Goal: Communication & Community: Participate in discussion

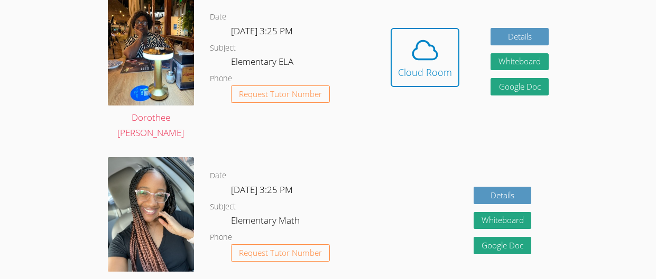
scroll to position [347, 0]
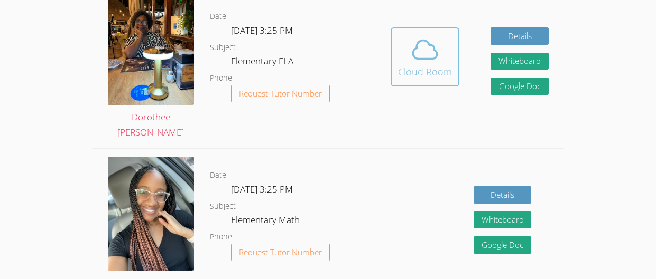
click at [425, 74] on div "Cloud Room" at bounding box center [425, 71] width 54 height 15
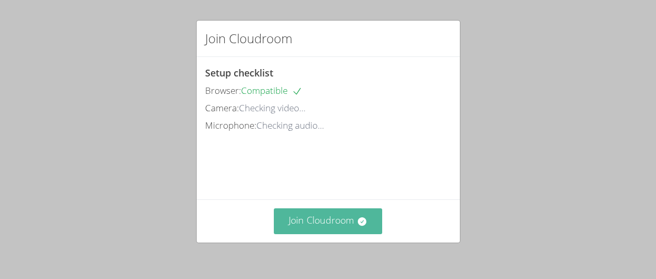
click at [363, 225] on icon at bounding box center [362, 222] width 11 height 11
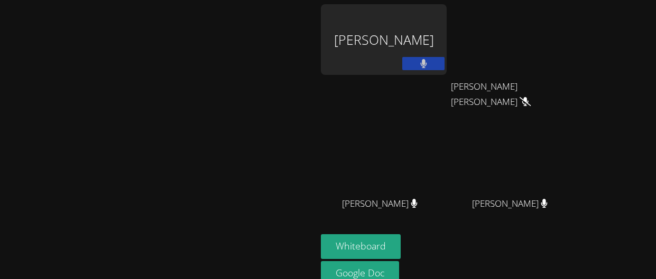
scroll to position [48, 0]
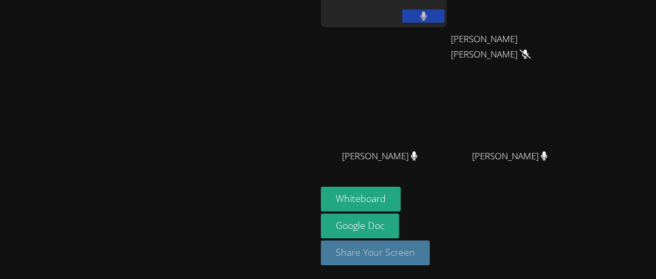
click at [429, 256] on button "Share Your Screen" at bounding box center [375, 253] width 109 height 25
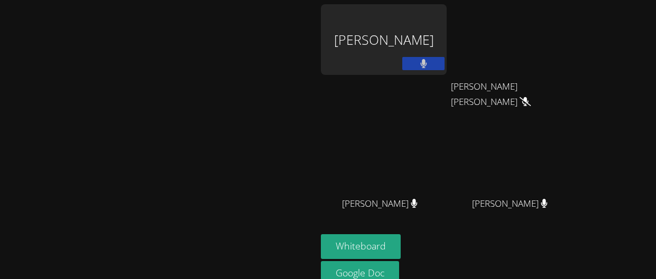
scroll to position [49, 0]
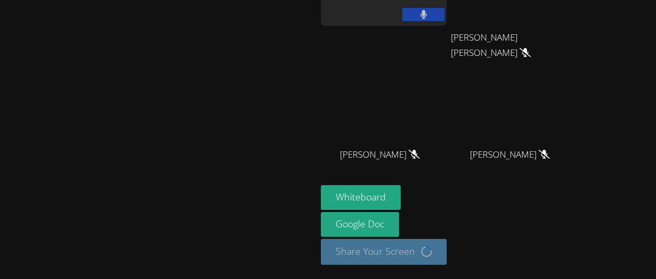
click at [156, 80] on video at bounding box center [158, 93] width 158 height 173
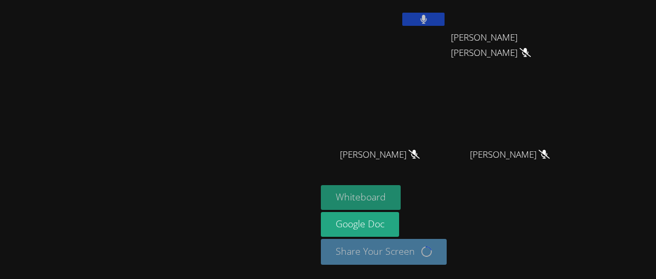
click at [400, 205] on button "Whiteboard" at bounding box center [361, 197] width 80 height 25
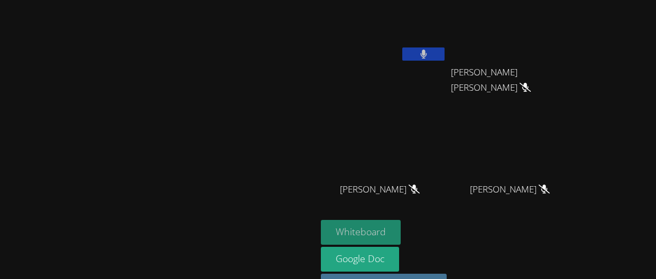
scroll to position [0, 0]
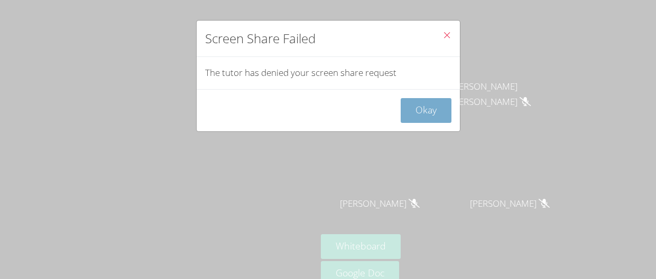
click at [419, 117] on button "Okay" at bounding box center [425, 110] width 51 height 25
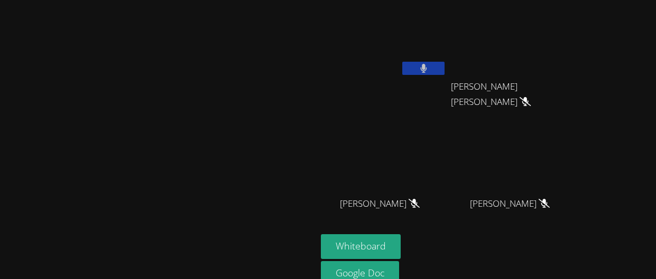
click at [427, 71] on icon at bounding box center [423, 68] width 7 height 9
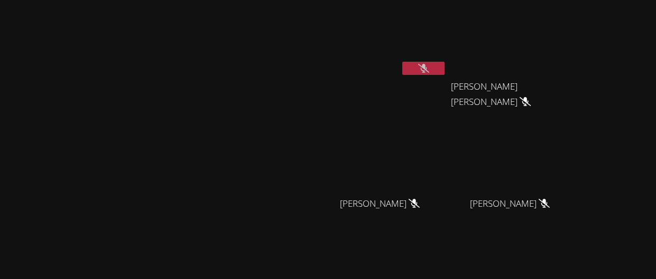
click at [429, 68] on icon at bounding box center [423, 68] width 11 height 9
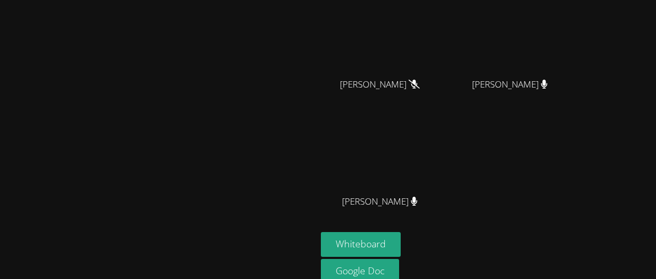
scroll to position [123, 0]
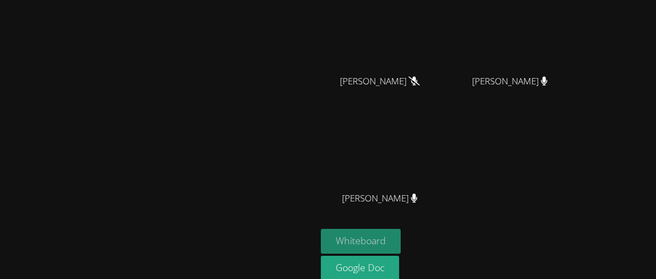
click at [400, 240] on button "Whiteboard" at bounding box center [361, 241] width 80 height 25
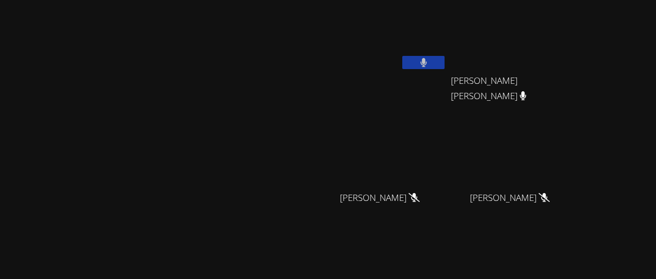
scroll to position [0, 0]
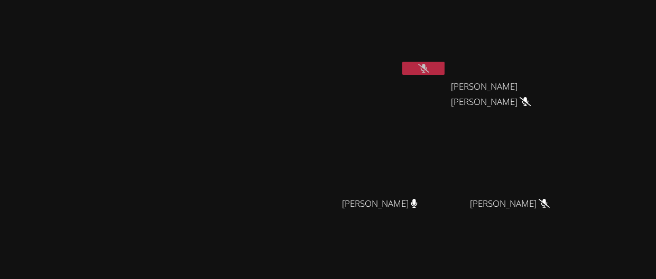
click at [444, 62] on button at bounding box center [423, 68] width 42 height 13
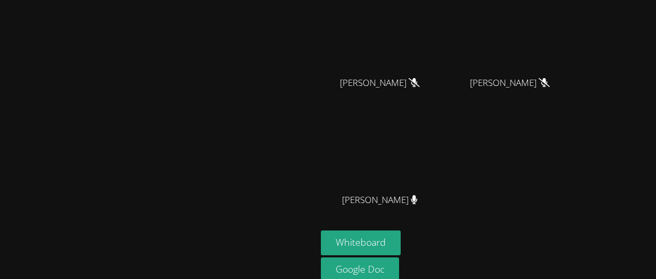
scroll to position [122, 0]
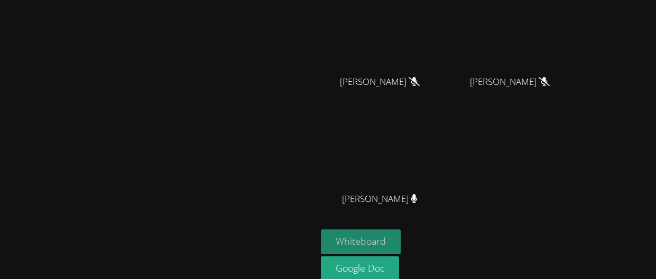
click at [400, 250] on button "Whiteboard" at bounding box center [361, 242] width 80 height 25
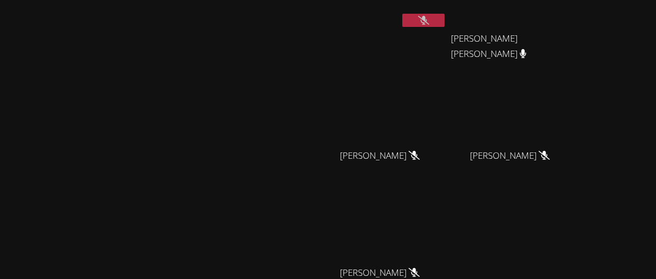
scroll to position [0, 0]
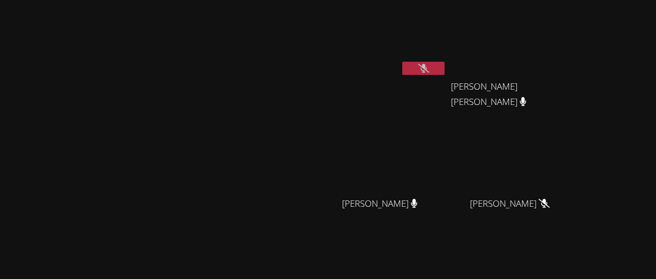
click at [429, 71] on icon at bounding box center [423, 68] width 11 height 9
click at [444, 63] on button at bounding box center [423, 68] width 42 height 13
click at [429, 70] on icon at bounding box center [423, 68] width 11 height 9
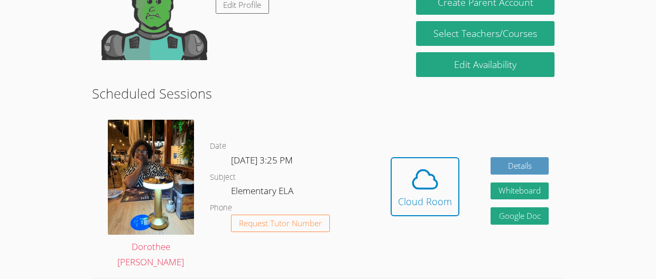
scroll to position [219, 0]
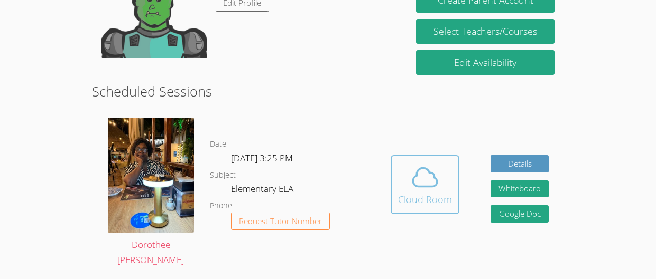
click at [424, 184] on icon at bounding box center [425, 178] width 30 height 30
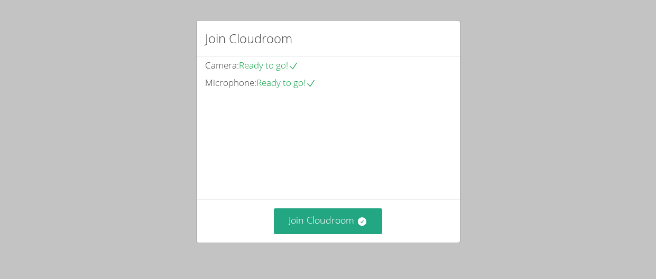
scroll to position [90, 0]
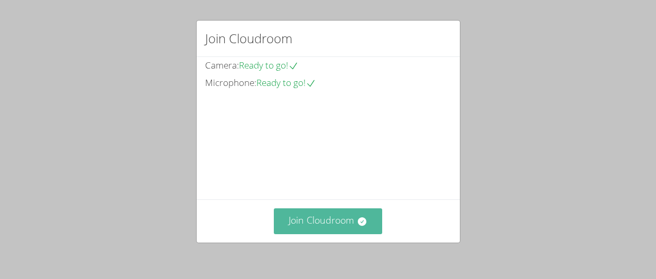
click at [372, 232] on button "Join Cloudroom" at bounding box center [328, 222] width 108 height 26
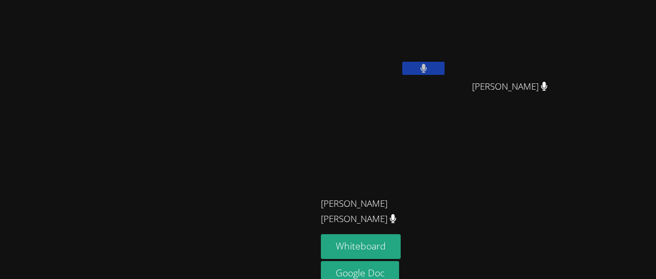
scroll to position [15, 0]
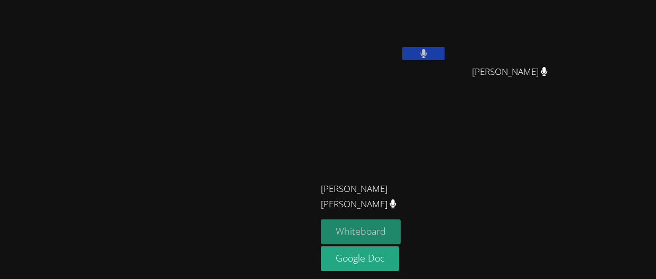
click at [400, 220] on button "Whiteboard" at bounding box center [361, 232] width 80 height 25
click at [413, 77] on div "Sophia Interiano Argueta" at bounding box center [384, 45] width 126 height 113
